Goal: Task Accomplishment & Management: Use online tool/utility

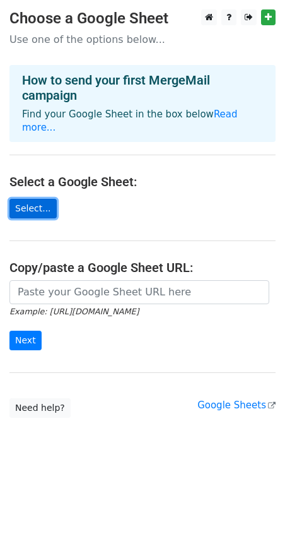
click at [35, 199] on link "Select..." at bounding box center [32, 209] width 47 height 20
click at [26, 199] on link "Select..." at bounding box center [32, 209] width 47 height 20
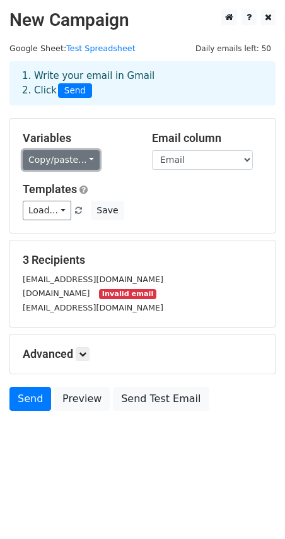
click at [85, 159] on link "Copy/paste..." at bounding box center [61, 160] width 77 height 20
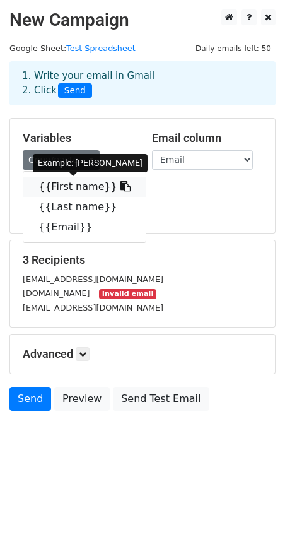
click at [61, 188] on link "{{First name}}" at bounding box center [84, 187] width 122 height 20
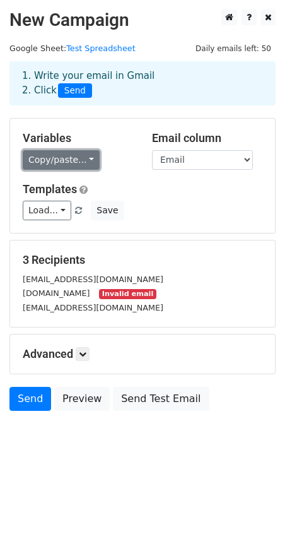
click at [84, 157] on link "Copy/paste..." at bounding box center [61, 160] width 77 height 20
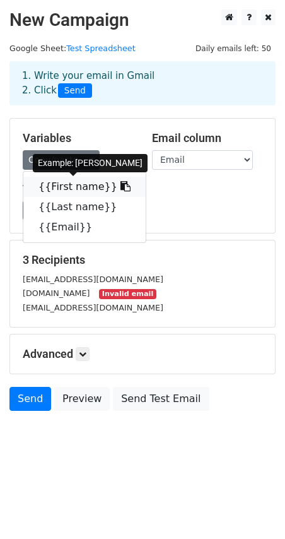
click at [110, 188] on link "{{First name}}" at bounding box center [84, 187] width 122 height 20
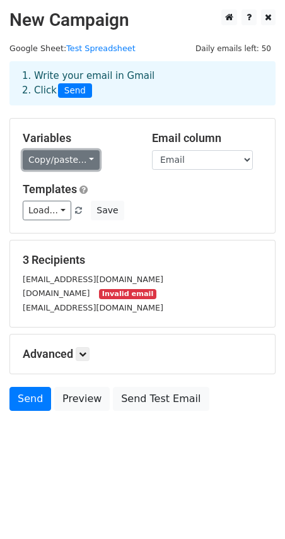
click at [86, 159] on link "Copy/paste..." at bounding box center [61, 160] width 77 height 20
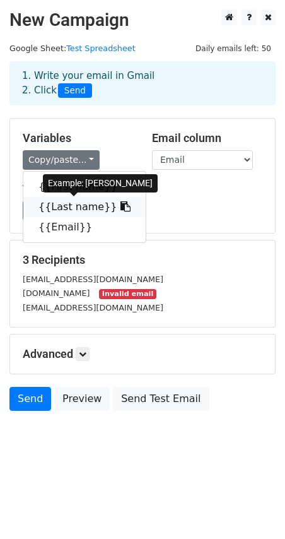
click at [121, 208] on icon at bounding box center [126, 206] width 10 height 10
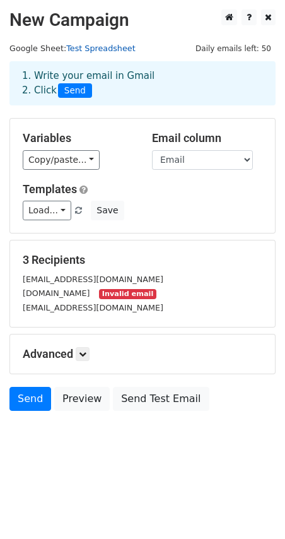
click at [86, 49] on link "Test Spreadsheet" at bounding box center [100, 48] width 69 height 9
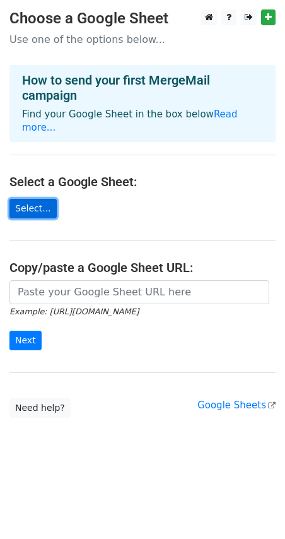
click at [32, 199] on link "Select..." at bounding box center [32, 209] width 47 height 20
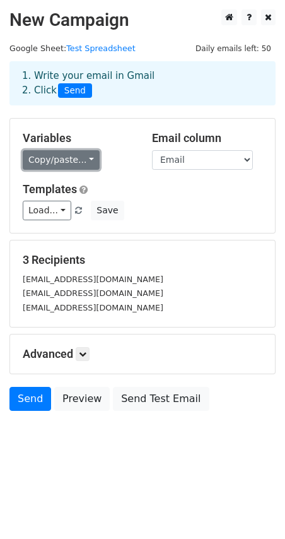
click at [86, 164] on link "Copy/paste..." at bounding box center [61, 160] width 77 height 20
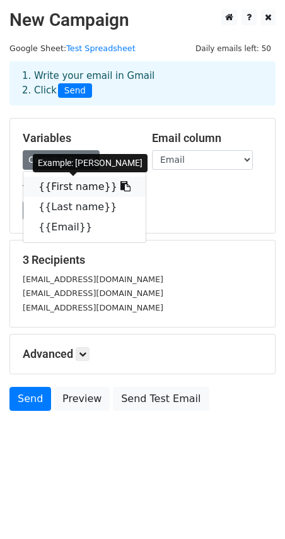
click at [121, 190] on icon at bounding box center [126, 186] width 10 height 10
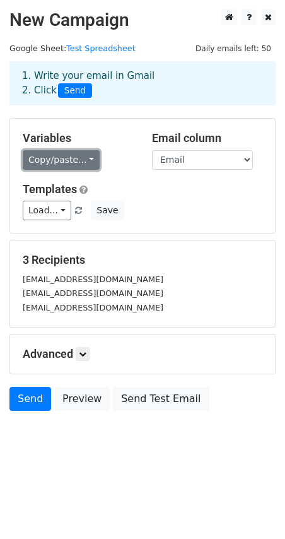
click at [85, 160] on link "Copy/paste..." at bounding box center [61, 160] width 77 height 20
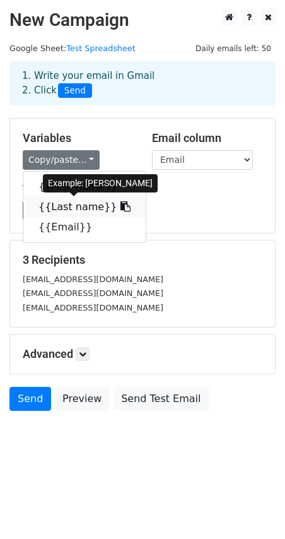
click at [121, 206] on icon at bounding box center [126, 206] width 10 height 10
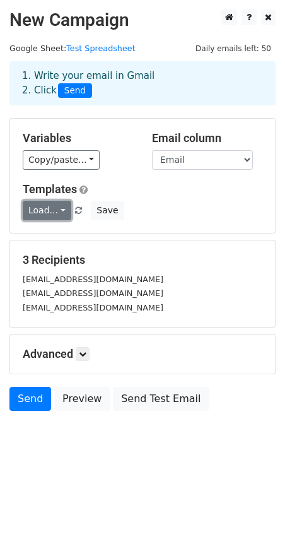
click at [58, 213] on link "Load..." at bounding box center [47, 211] width 49 height 20
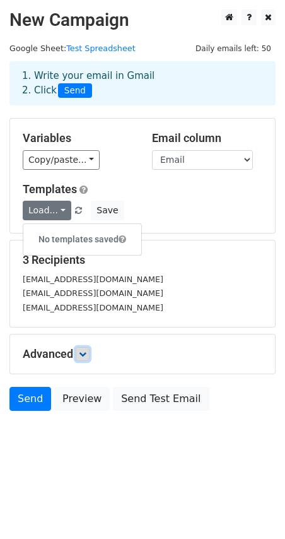
click at [85, 359] on link at bounding box center [83, 354] width 14 height 14
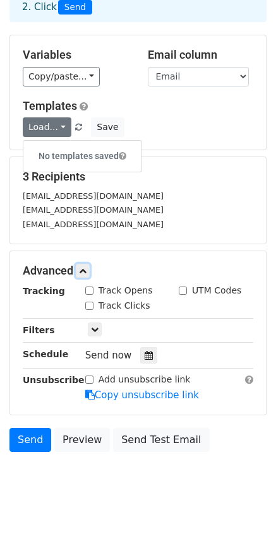
scroll to position [103, 0]
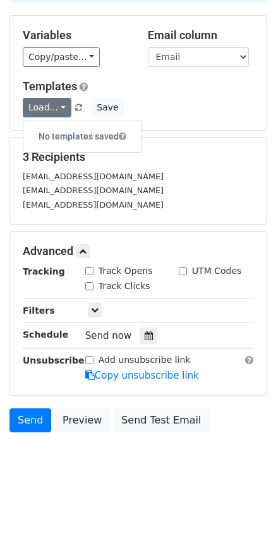
click at [89, 270] on input "Track Opens" at bounding box center [89, 271] width 8 height 8
checkbox input "true"
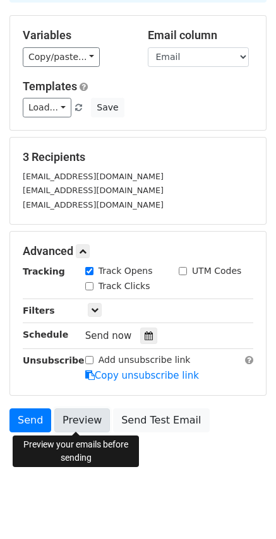
click at [75, 417] on link "Preview" at bounding box center [82, 420] width 56 height 24
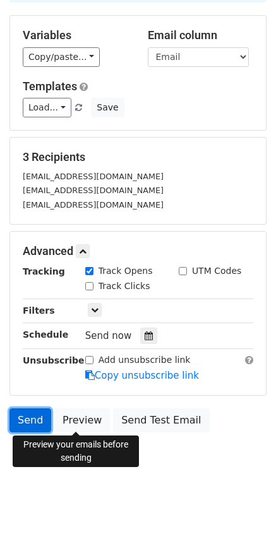
click at [28, 420] on link "Send" at bounding box center [30, 420] width 42 height 24
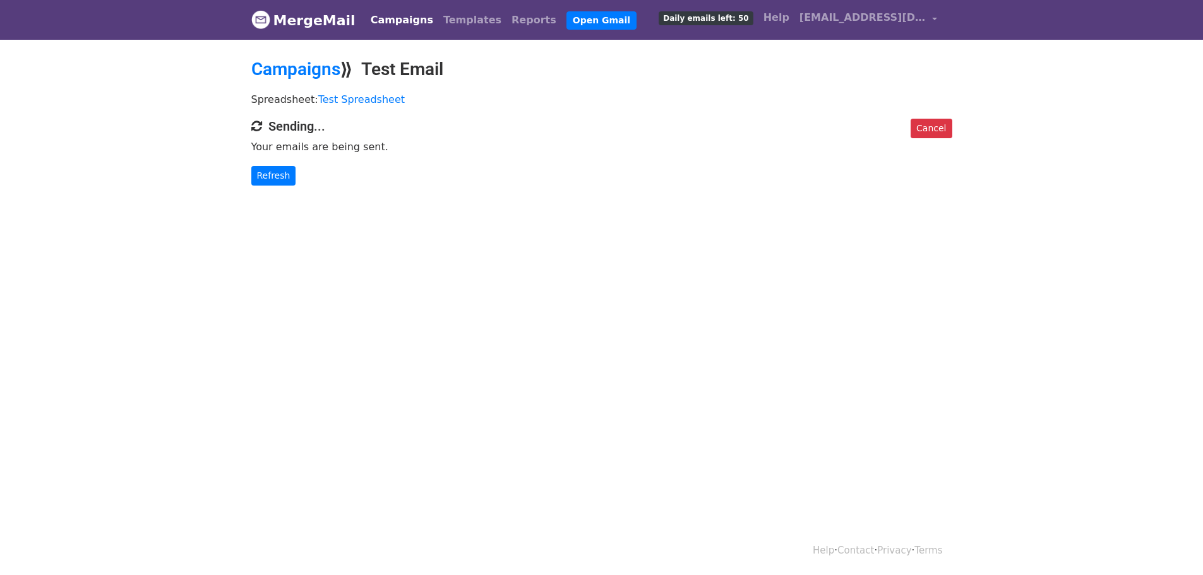
click at [719, 20] on span "Daily emails left: 50" at bounding box center [705, 18] width 94 height 14
